Goal: Find contact information: Find contact information

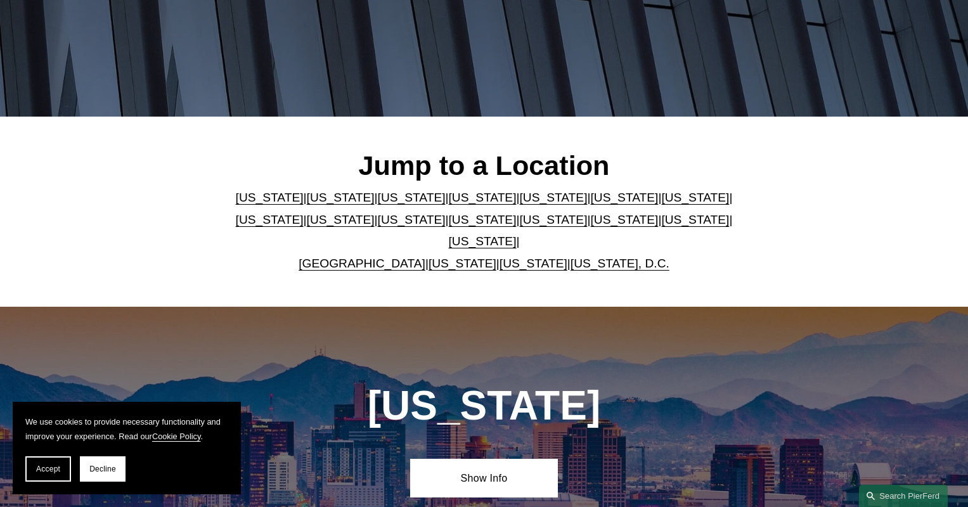
scroll to position [247, 0]
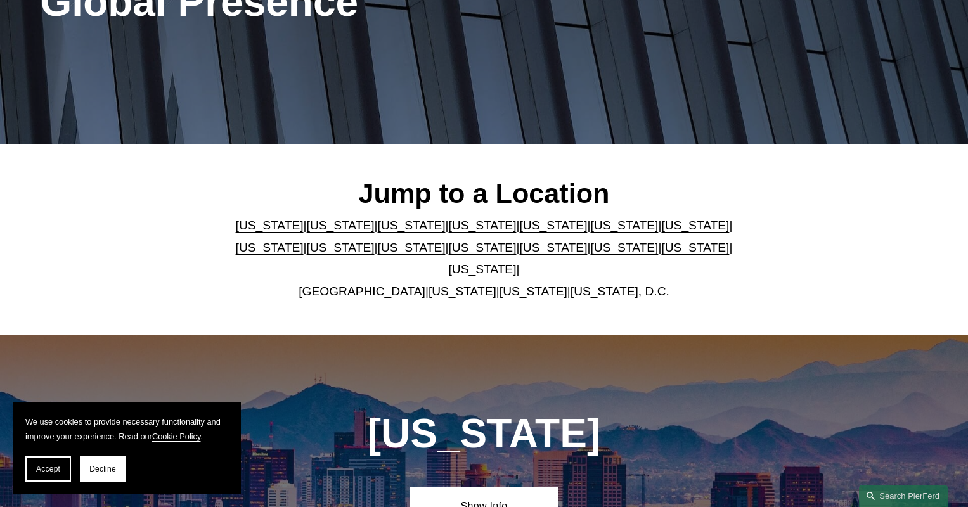
click at [311, 219] on link "[US_STATE]" at bounding box center [341, 225] width 68 height 13
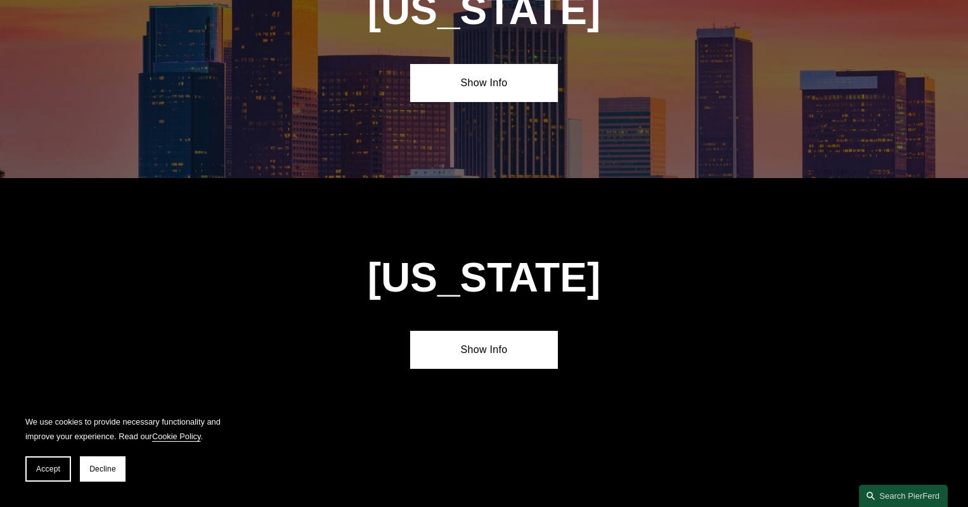
scroll to position [966, 0]
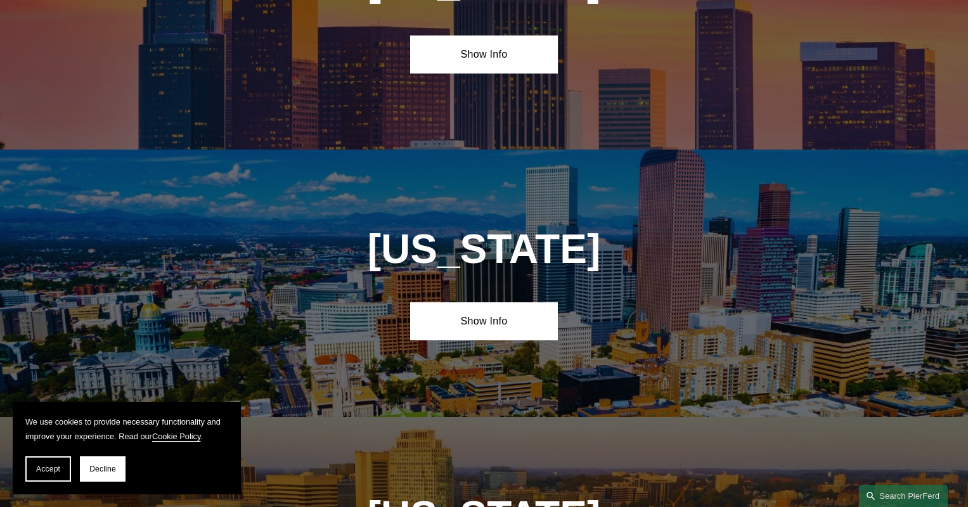
click at [462, 256] on div "Colorado Show Info" at bounding box center [484, 283] width 968 height 267
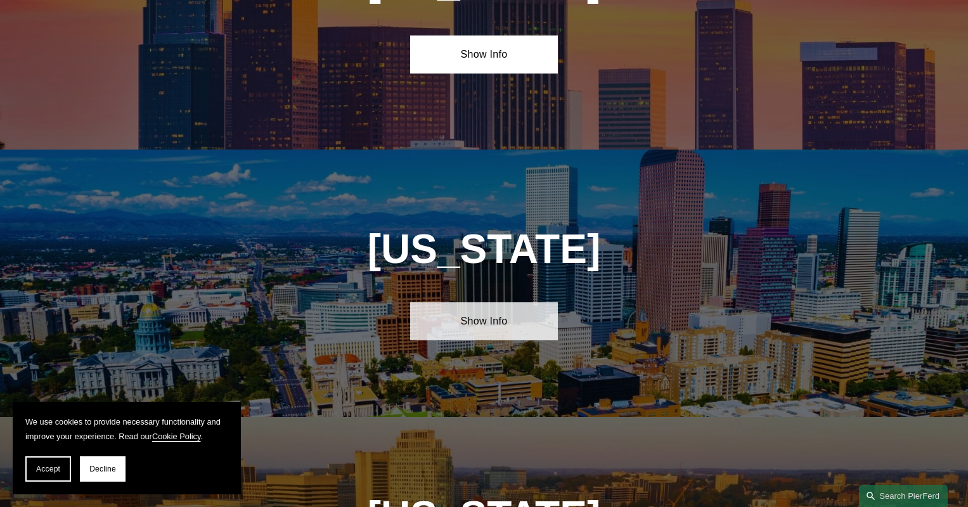
click at [472, 302] on link "Show Info" at bounding box center [484, 321] width 148 height 38
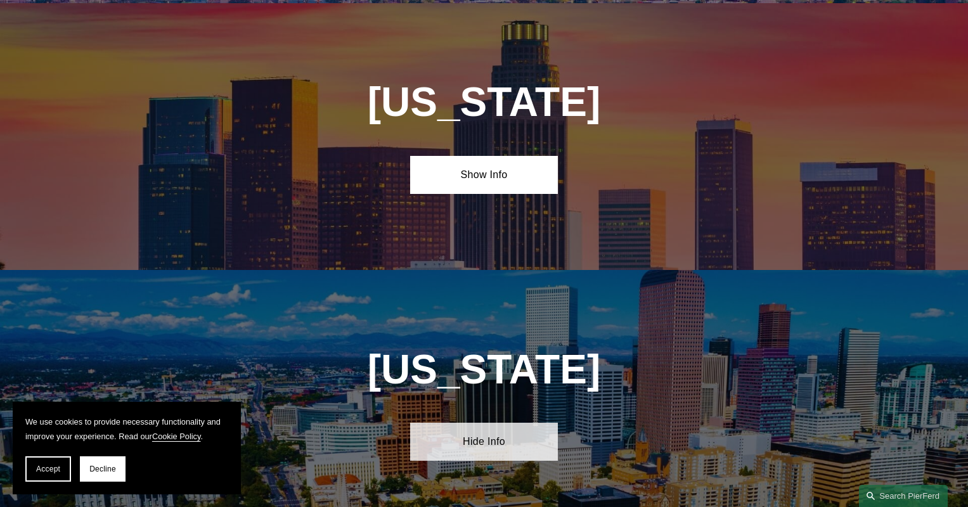
scroll to position [818, 0]
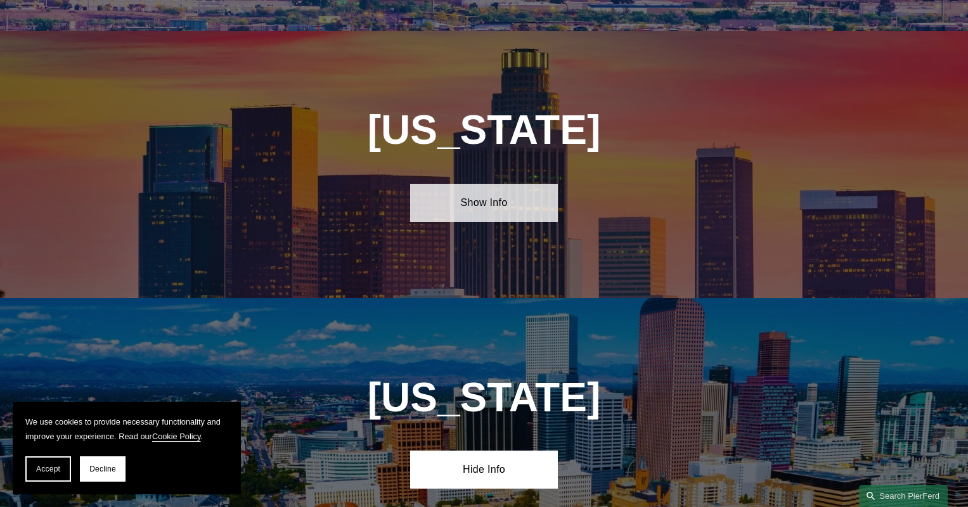
click at [456, 184] on link "Show Info" at bounding box center [484, 203] width 148 height 38
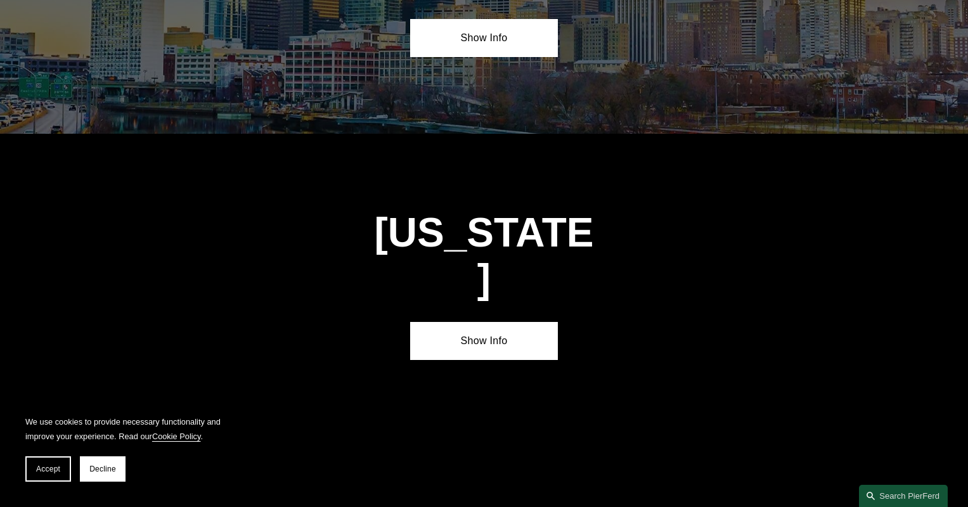
scroll to position [4784, 0]
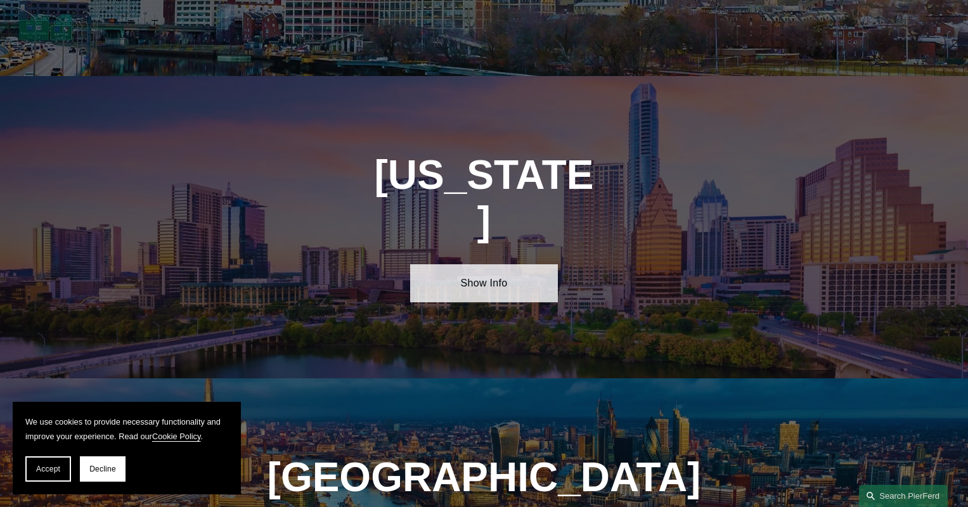
click at [475, 264] on link "Show Info" at bounding box center [484, 283] width 148 height 38
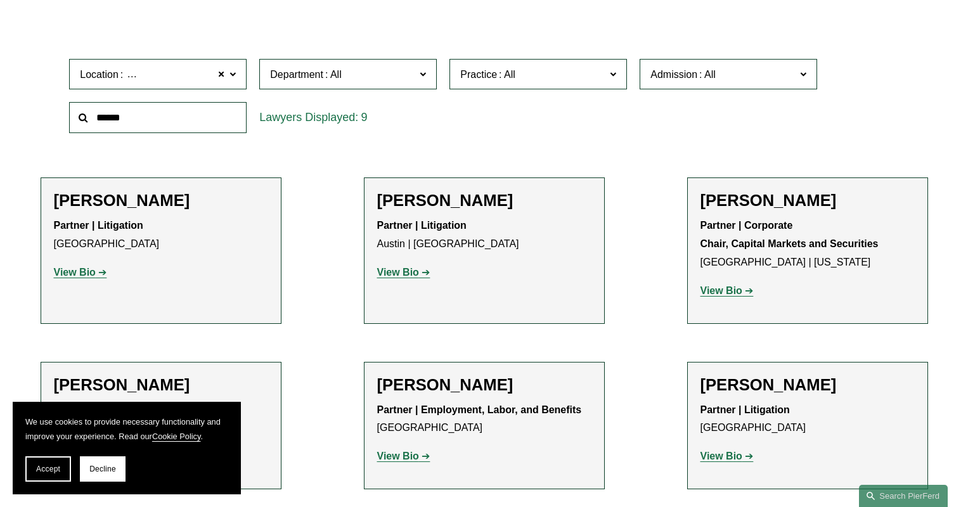
scroll to position [407, 0]
click at [71, 266] on strong "View Bio" at bounding box center [75, 271] width 42 height 11
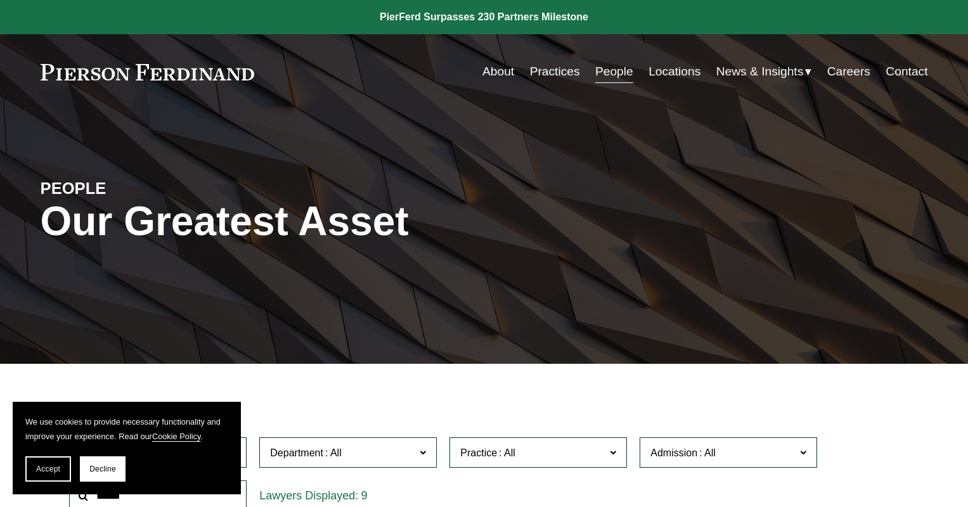
scroll to position [425, 0]
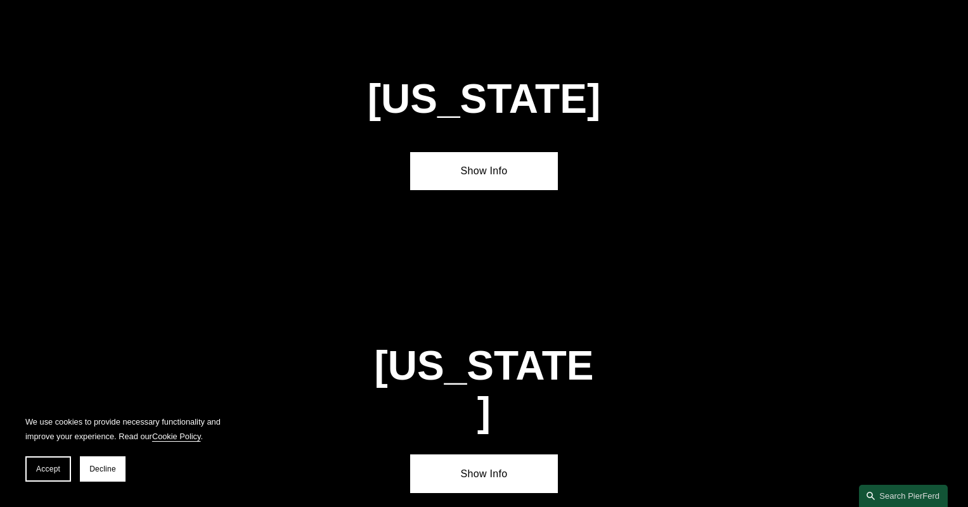
scroll to position [4157, 0]
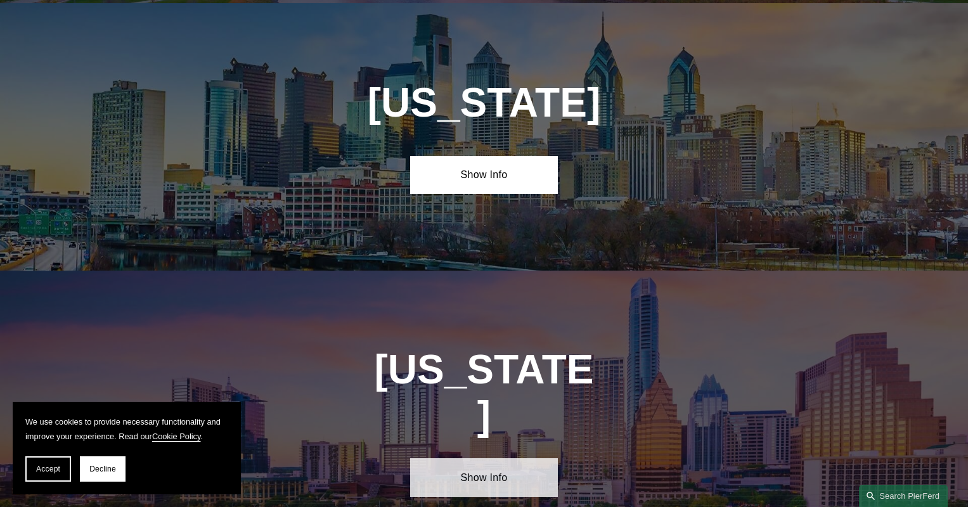
click at [449, 458] on link "Show Info" at bounding box center [484, 477] width 148 height 38
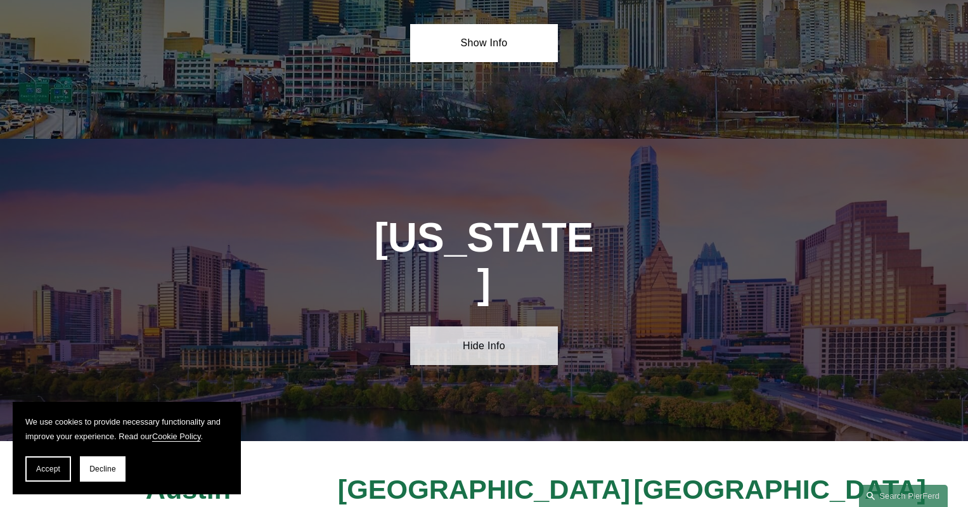
scroll to position [4291, 0]
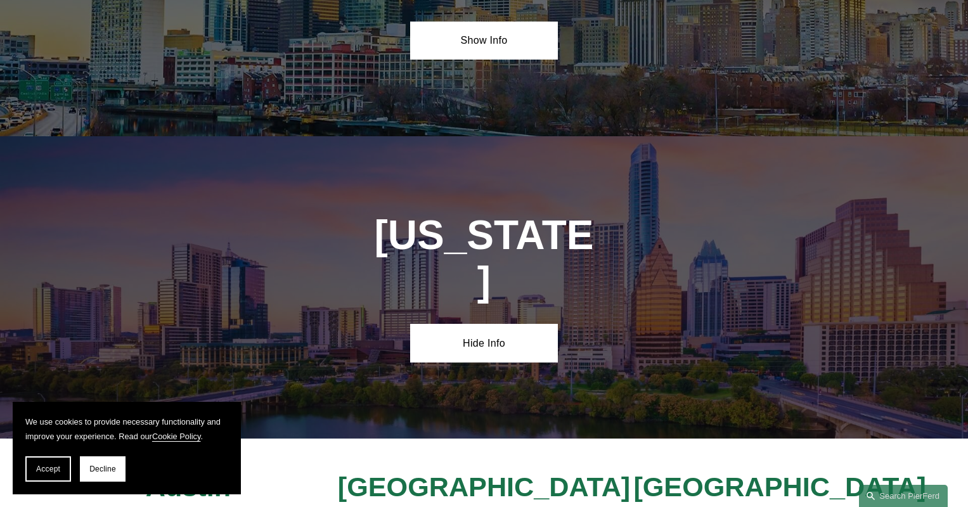
drag, startPoint x: 402, startPoint y: 345, endPoint x: 564, endPoint y: 416, distance: 177.1
copy h4 "ierson [PERSON_NAME] [STREET_ADDRESS]"
